Goal: Transaction & Acquisition: Purchase product/service

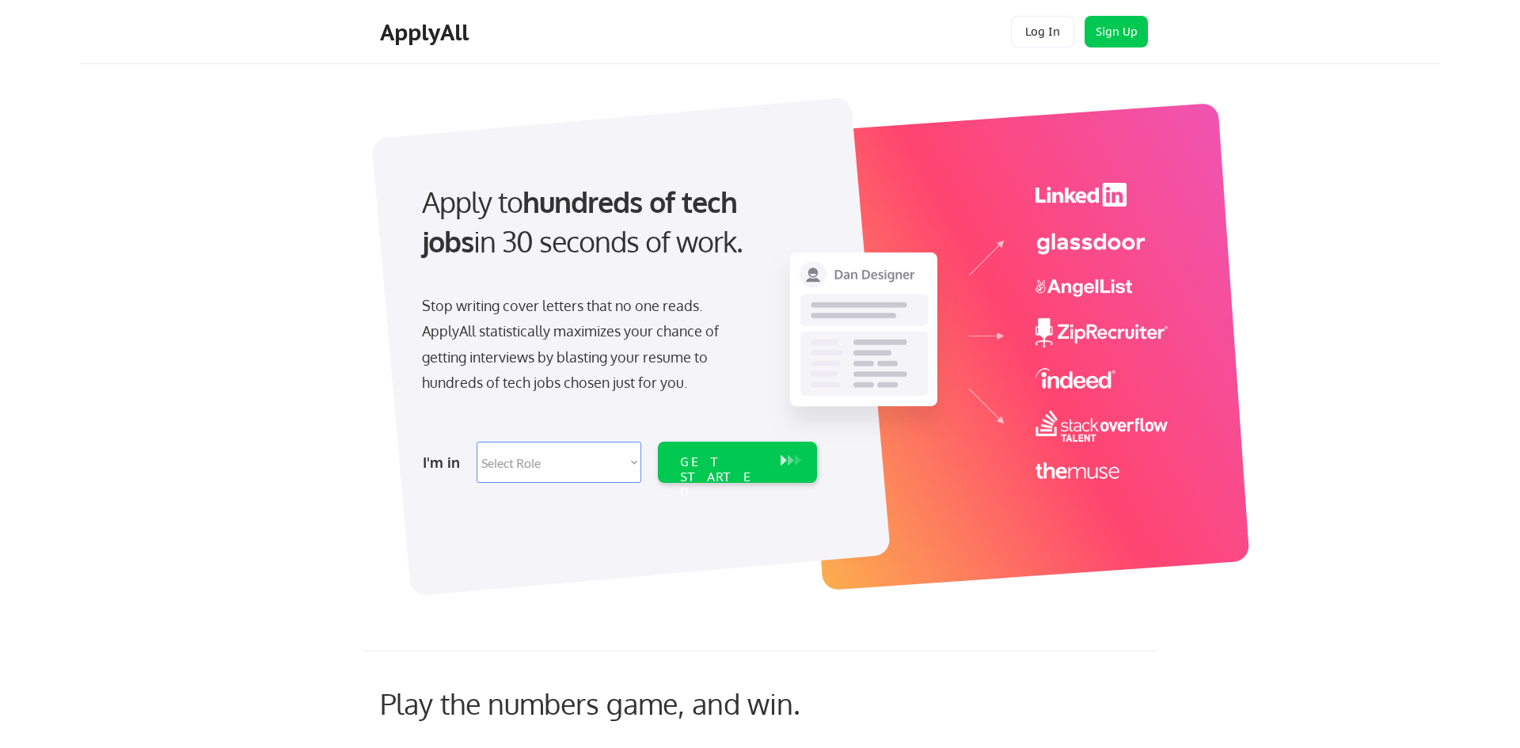
click at [613, 456] on select "Select Role Software Engineering Product Management Customer Success Sales UI/U…" at bounding box center [559, 462] width 165 height 41
select select ""sales""
click at [477, 442] on select "Select Role Software Engineering Product Management Customer Success Sales UI/U…" at bounding box center [559, 462] width 165 height 41
select select ""sales""
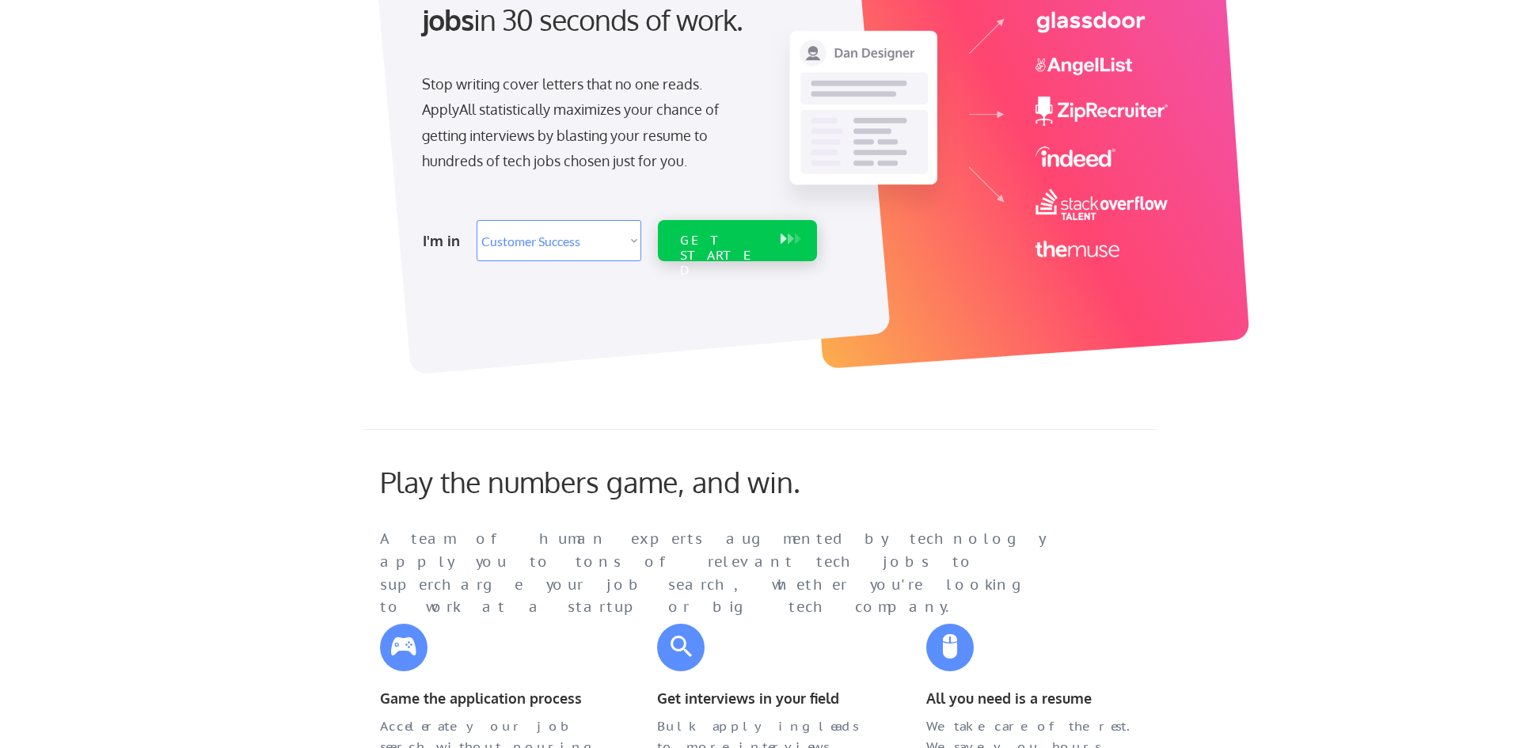
scroll to position [224, 0]
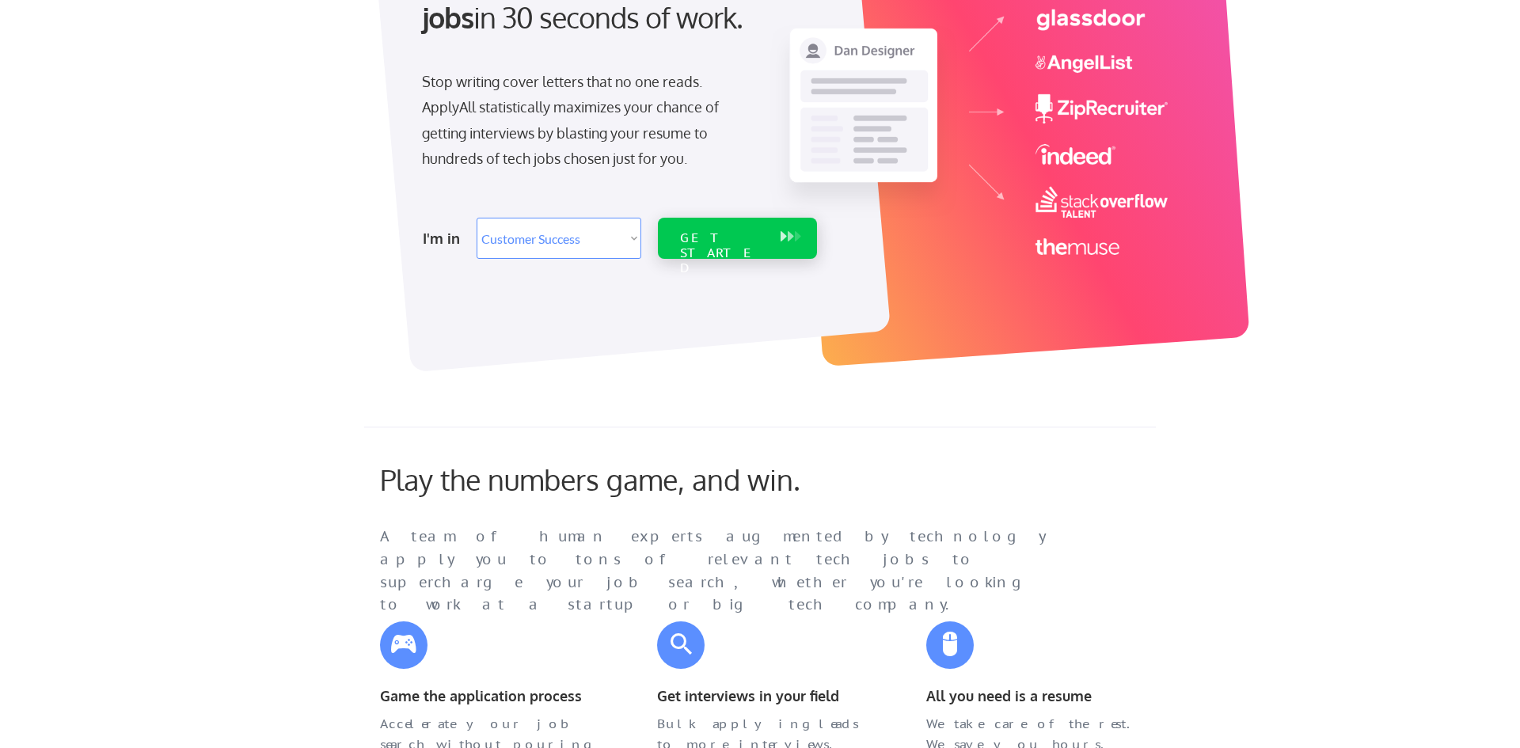
click at [789, 243] on button at bounding box center [791, 236] width 16 height 17
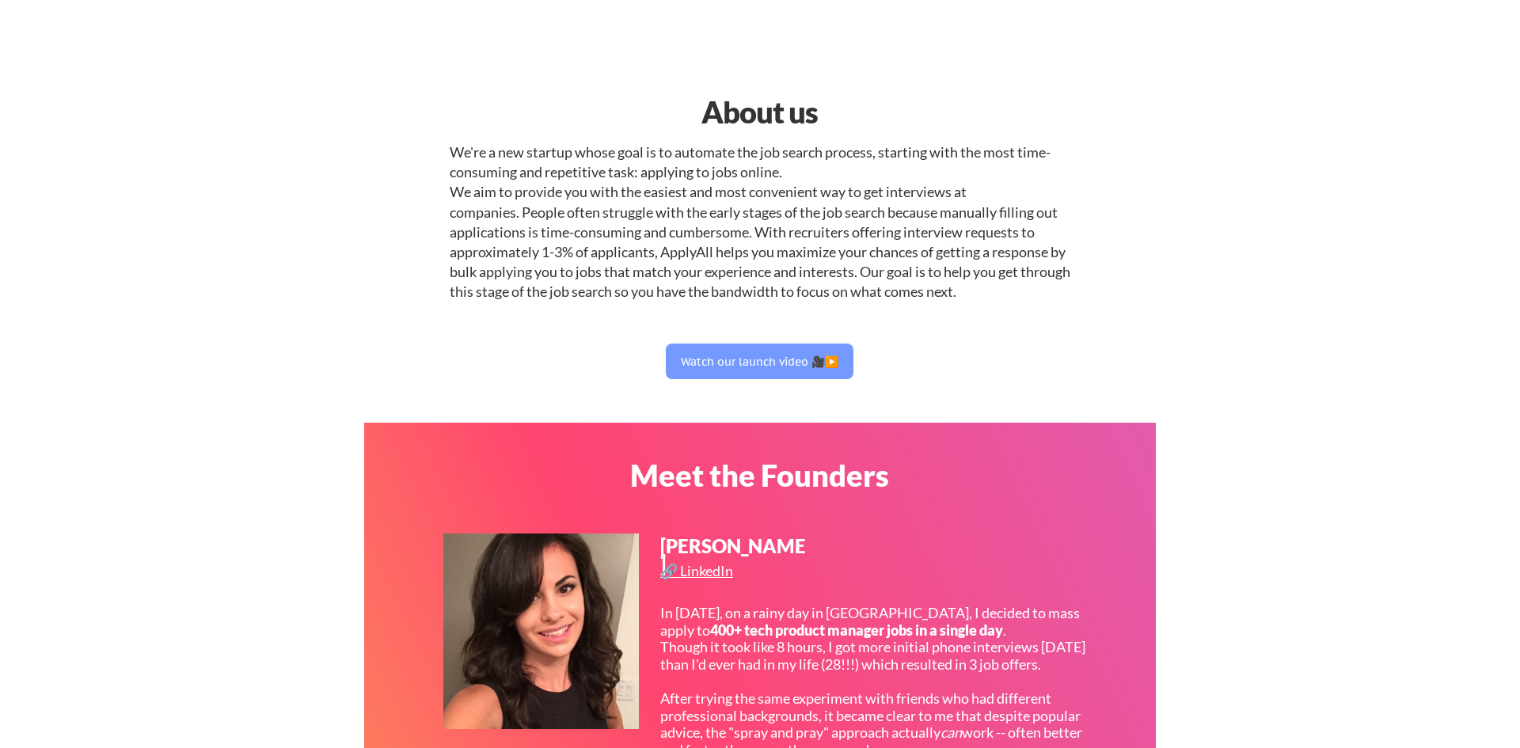
select select ""sales""
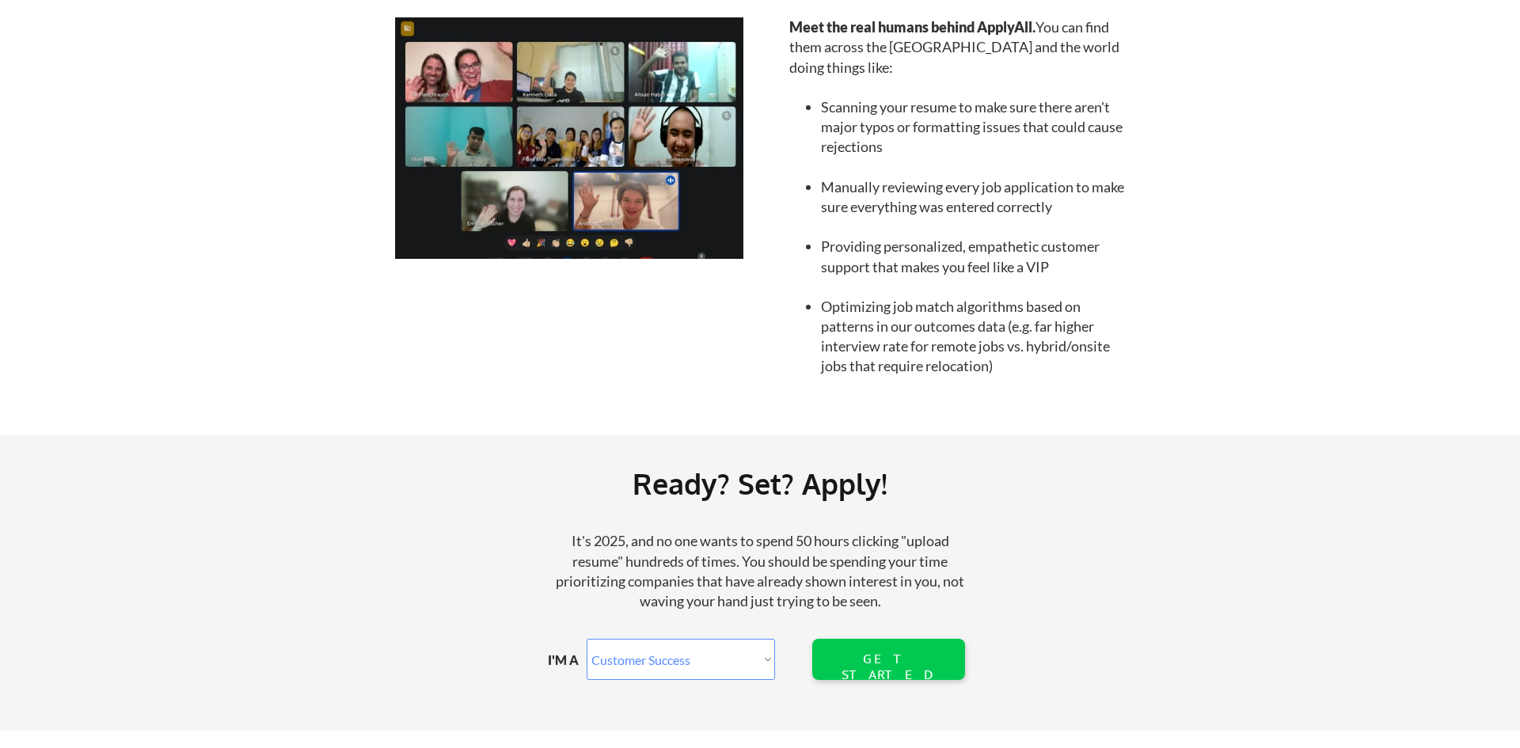
scroll to position [1697, 0]
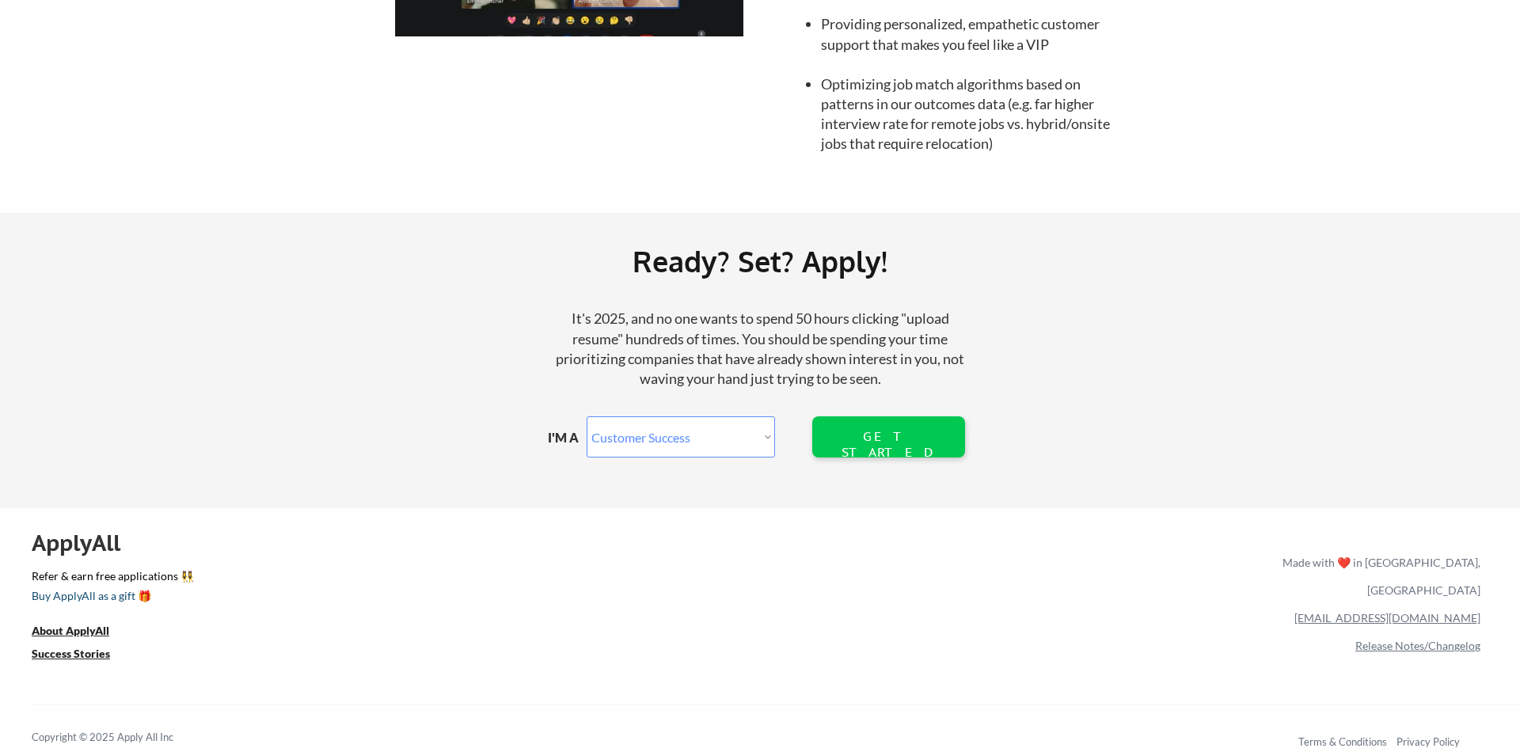
click at [85, 595] on div "Buy ApplyAll as a gift 🎁" at bounding box center [111, 596] width 158 height 11
